Goal: Task Accomplishment & Management: Manage account settings

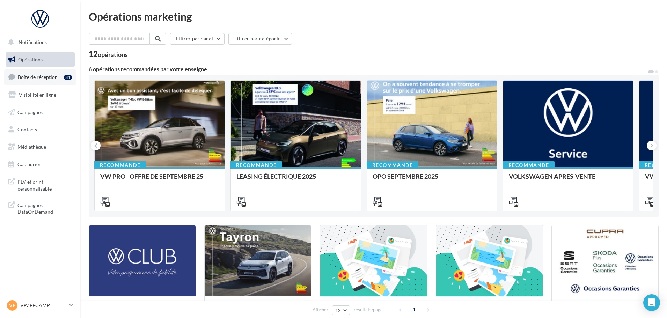
click at [51, 73] on link "Boîte de réception 31" at bounding box center [40, 76] width 72 height 15
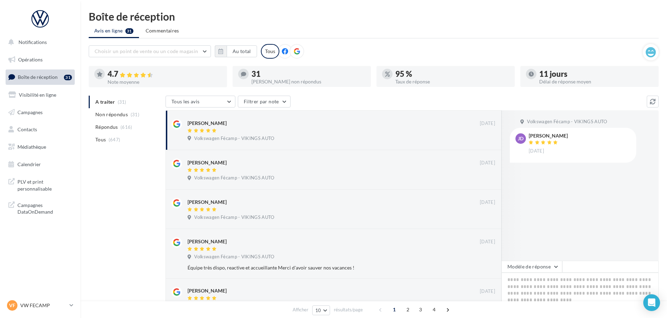
click at [659, 101] on div "Boîte de réception Avis en ligne 31 Commentaires Choisir un point de vente ou u…" at bounding box center [373, 282] width 586 height 543
click at [654, 104] on icon at bounding box center [653, 102] width 6 height 6
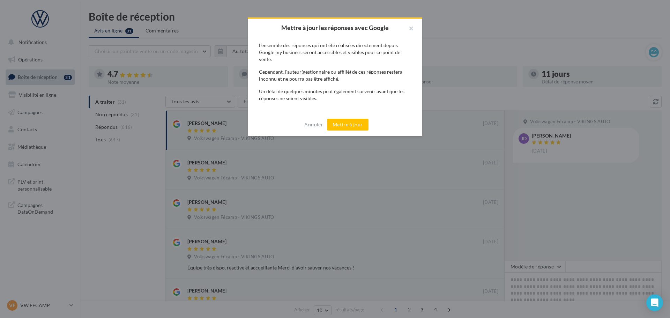
click at [348, 117] on div "Annuler Mettre à jour" at bounding box center [335, 124] width 175 height 23
click at [348, 120] on button "Mettre à jour" at bounding box center [348, 125] width 42 height 12
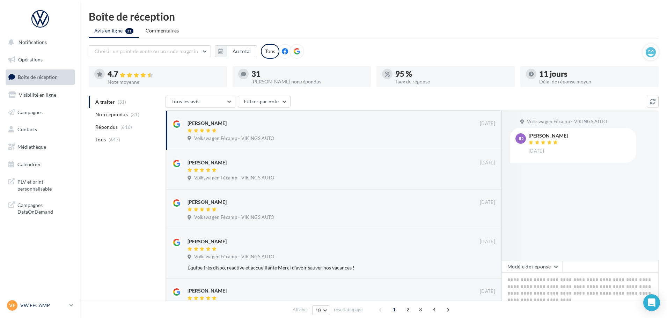
click at [39, 303] on p "VW FECAMP" at bounding box center [43, 305] width 46 height 7
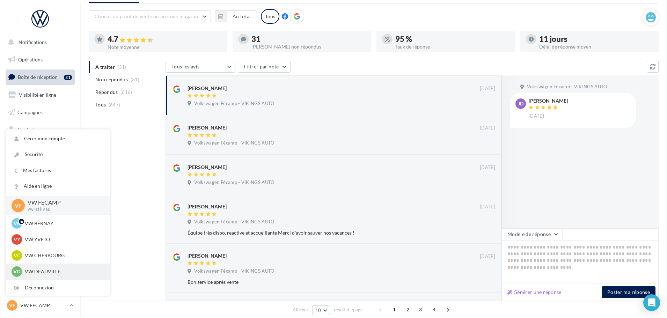
scroll to position [35, 0]
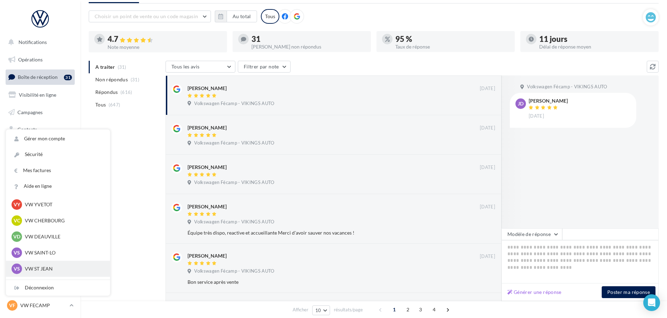
click at [50, 270] on p "VW ST JEAN" at bounding box center [63, 268] width 77 height 7
